Goal: Information Seeking & Learning: Learn about a topic

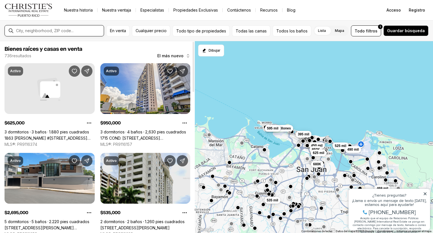
click at [63, 31] on input "text" at bounding box center [58, 30] width 85 height 5
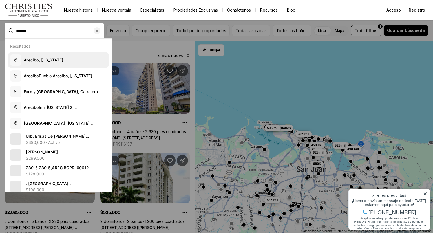
type input "*******"
click at [58, 60] on font ", Puerto Rico" at bounding box center [51, 59] width 24 height 5
click at [63, 62] on span "Arecibo , Puerto Rico" at bounding box center [43, 60] width 39 height 6
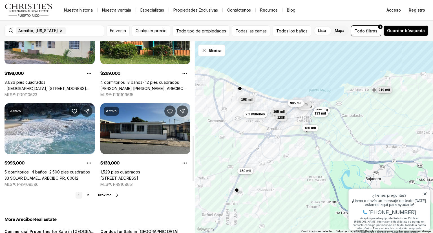
scroll to position [423, 0]
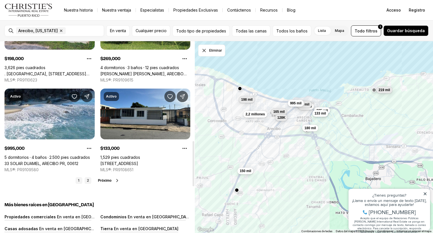
click at [88, 180] on font "2" at bounding box center [88, 180] width 2 height 4
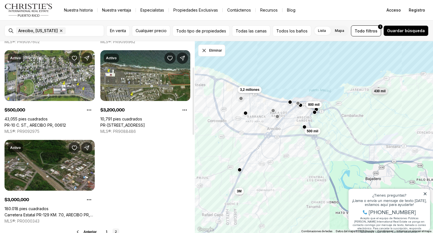
scroll to position [197, 0]
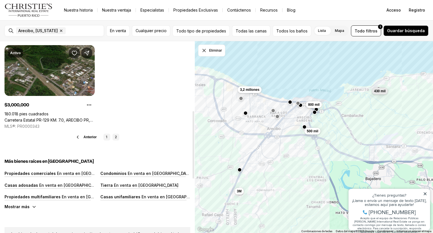
click at [105, 139] on link "1" at bounding box center [106, 137] width 7 height 7
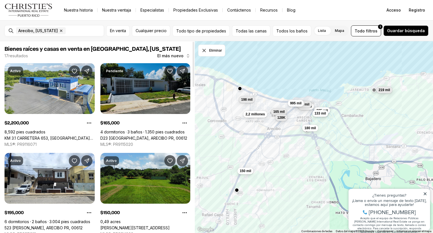
click at [141, 136] on link "D23 [GEOGRAPHIC_DATA], ARECIBO PR, 00612" at bounding box center [143, 138] width 87 height 5
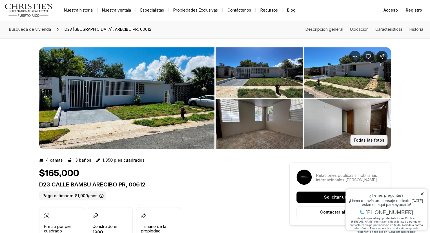
click at [368, 139] on font "Todas las fotos" at bounding box center [368, 139] width 31 height 5
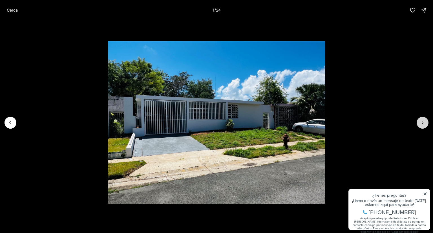
click at [423, 120] on icon "Siguiente diapositiva" at bounding box center [423, 123] width 6 height 6
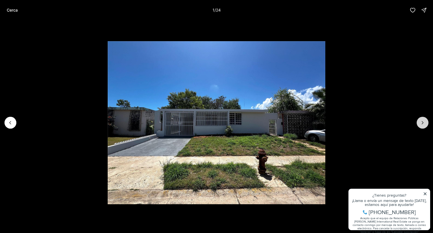
click at [422, 121] on icon "Next slide" at bounding box center [423, 123] width 6 height 6
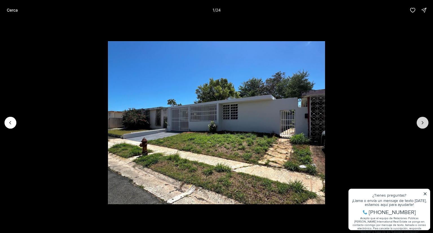
click at [422, 122] on icon "Next slide" at bounding box center [422, 122] width 1 height 3
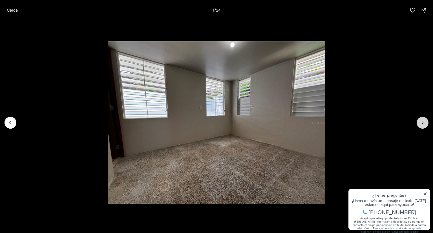
click at [422, 122] on icon "Next slide" at bounding box center [423, 123] width 6 height 6
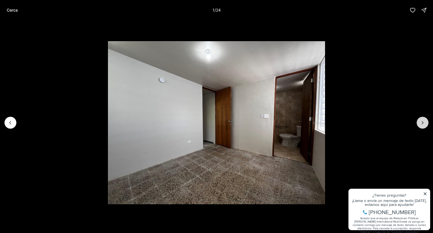
click at [421, 122] on icon "Next slide" at bounding box center [423, 123] width 6 height 6
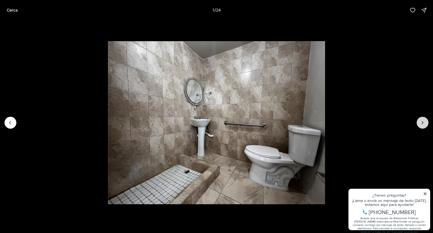
click at [422, 122] on icon "Next slide" at bounding box center [423, 123] width 6 height 6
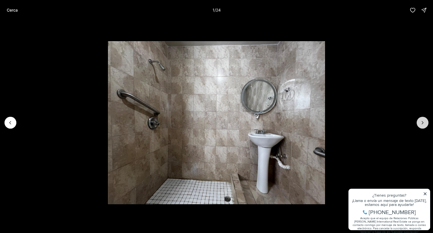
click at [422, 122] on icon "Next slide" at bounding box center [423, 123] width 6 height 6
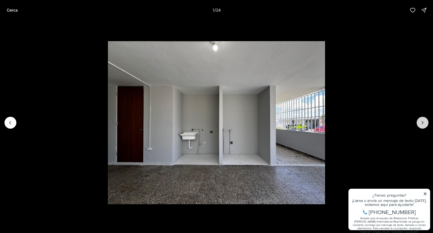
click at [421, 122] on icon "Next slide" at bounding box center [423, 123] width 6 height 6
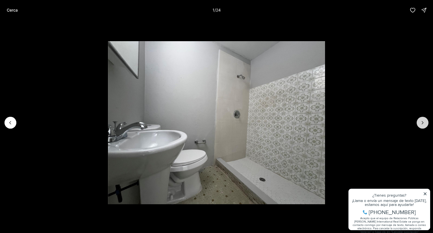
click at [420, 124] on icon "Next slide" at bounding box center [423, 123] width 6 height 6
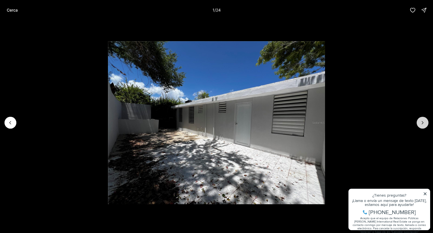
click at [420, 124] on icon "Next slide" at bounding box center [423, 123] width 6 height 6
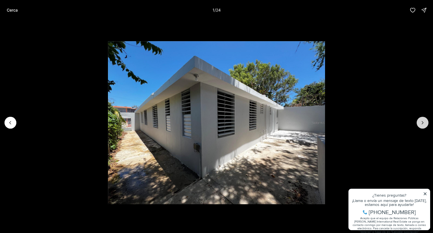
click at [421, 124] on icon "Next slide" at bounding box center [423, 123] width 6 height 6
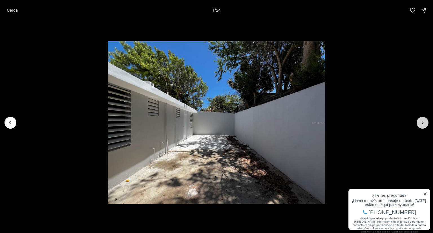
click at [421, 125] on icon "Next slide" at bounding box center [423, 123] width 6 height 6
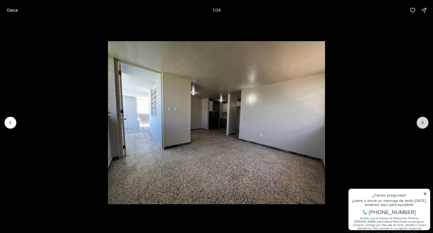
drag, startPoint x: 422, startPoint y: 124, endPoint x: 417, endPoint y: 125, distance: 5.3
click at [422, 124] on icon "Next slide" at bounding box center [423, 123] width 6 height 6
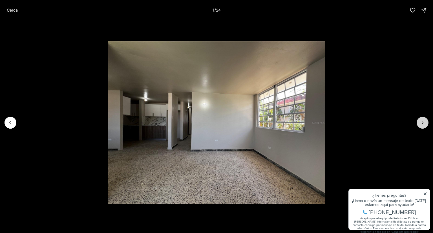
click at [422, 124] on icon "Next slide" at bounding box center [423, 123] width 6 height 6
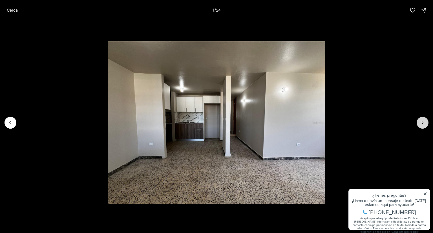
click at [423, 123] on icon "Next slide" at bounding box center [423, 123] width 6 height 6
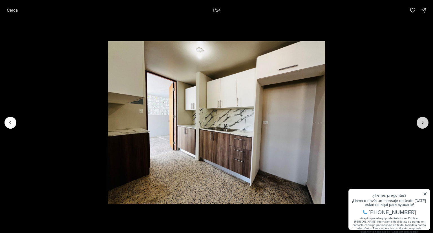
click at [421, 123] on icon "Next slide" at bounding box center [423, 123] width 6 height 6
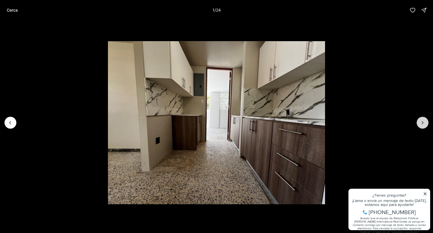
click at [421, 123] on icon "Next slide" at bounding box center [423, 123] width 6 height 6
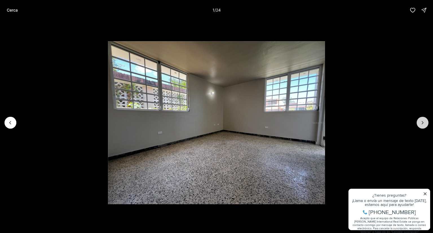
click at [421, 123] on icon "Next slide" at bounding box center [423, 123] width 6 height 6
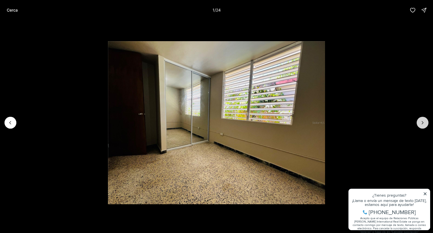
click at [421, 123] on icon "Next slide" at bounding box center [423, 123] width 6 height 6
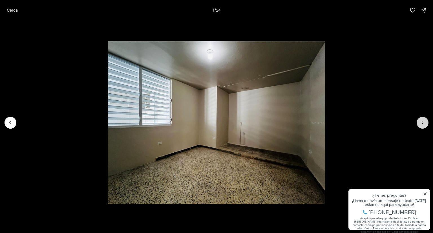
click at [421, 123] on icon "Next slide" at bounding box center [423, 123] width 6 height 6
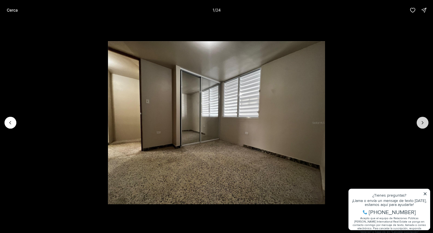
click at [421, 123] on icon "Next slide" at bounding box center [423, 123] width 6 height 6
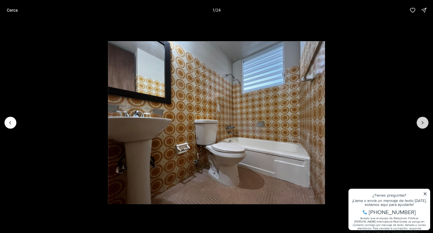
click at [421, 122] on icon "Next slide" at bounding box center [423, 123] width 6 height 6
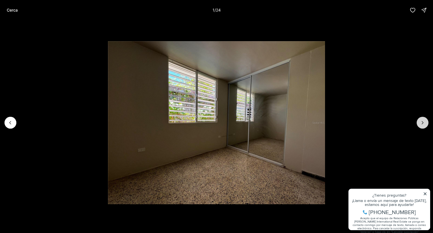
click at [420, 123] on icon "Next slide" at bounding box center [423, 123] width 6 height 6
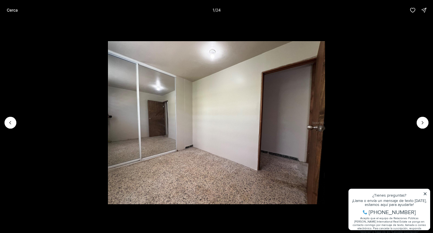
click at [420, 122] on div at bounding box center [422, 123] width 12 height 12
click at [426, 123] on div at bounding box center [422, 123] width 12 height 12
click at [421, 121] on div at bounding box center [422, 123] width 12 height 12
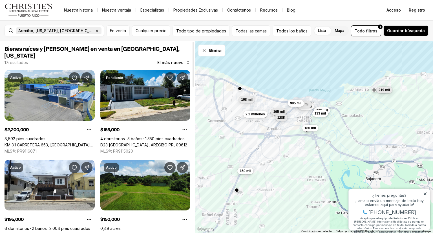
click at [60, 30] on font "Arecibo, Puerto Rico, EE. UU." at bounding box center [80, 30] width 125 height 5
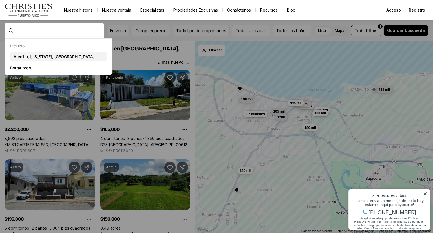
click at [32, 33] on div at bounding box center [59, 30] width 90 height 9
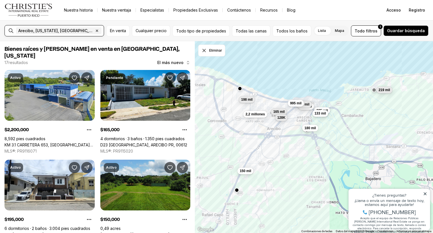
click at [103, 31] on input "text" at bounding box center [122, 30] width 39 height 7
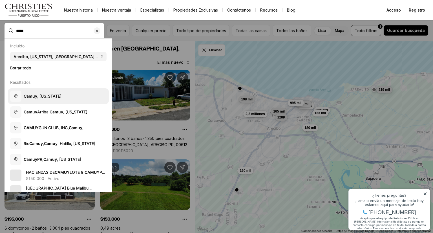
type input "*****"
click at [61, 98] on font ", Puerto Rico" at bounding box center [49, 96] width 24 height 5
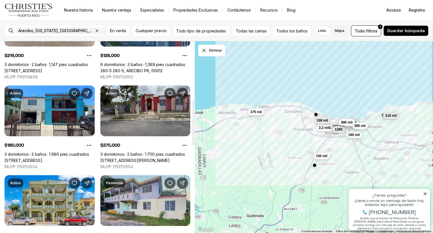
scroll to position [254, 0]
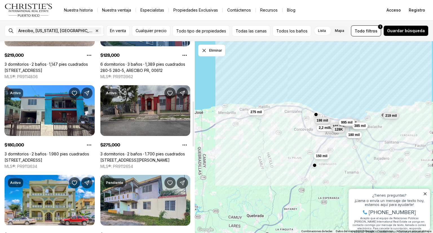
click at [150, 157] on link "[STREET_ADDRESS]" at bounding box center [134, 159] width 69 height 5
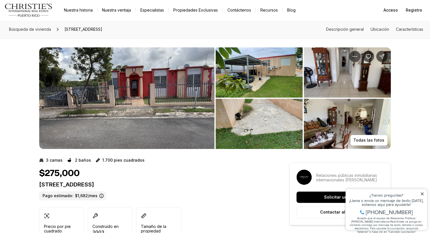
click at [337, 132] on img "Ver galería de imágenes" at bounding box center [347, 124] width 87 height 50
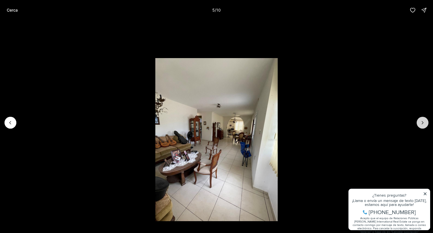
click at [422, 124] on icon "Siguiente diapositiva" at bounding box center [422, 122] width 1 height 3
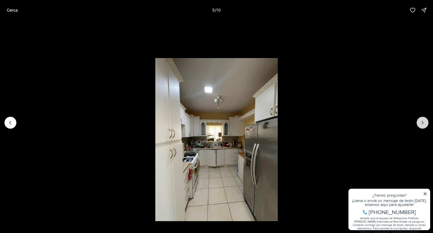
click at [421, 123] on icon "Next slide" at bounding box center [423, 123] width 6 height 6
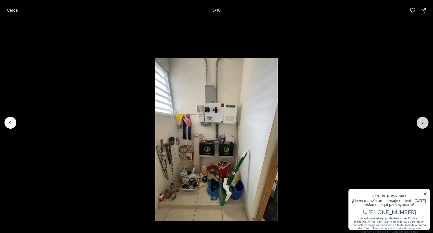
click at [421, 123] on icon "Next slide" at bounding box center [423, 123] width 6 height 6
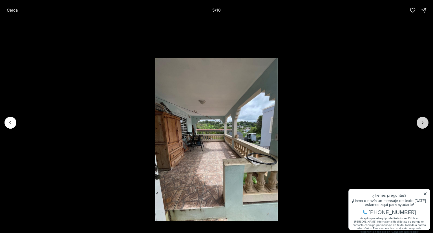
click at [421, 123] on icon "Next slide" at bounding box center [423, 123] width 6 height 6
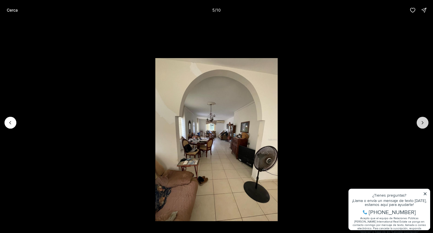
click at [421, 123] on icon "Next slide" at bounding box center [423, 123] width 6 height 6
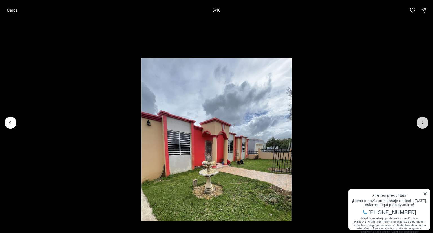
click at [421, 123] on div at bounding box center [422, 123] width 12 height 12
click at [420, 123] on div at bounding box center [422, 123] width 12 height 12
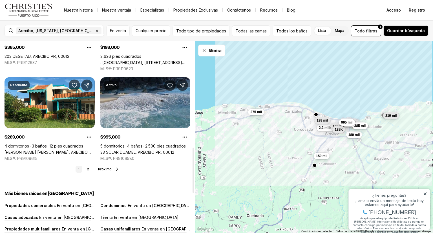
scroll to position [451, 0]
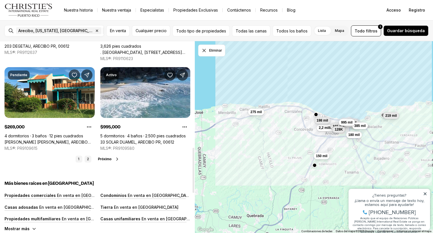
click at [88, 157] on font "2" at bounding box center [88, 159] width 2 height 4
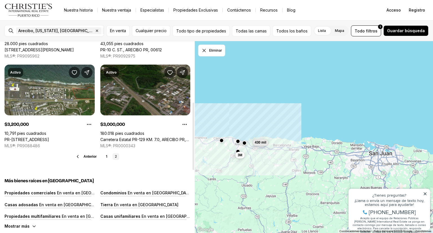
scroll to position [186, 0]
